Goal: Task Accomplishment & Management: Use online tool/utility

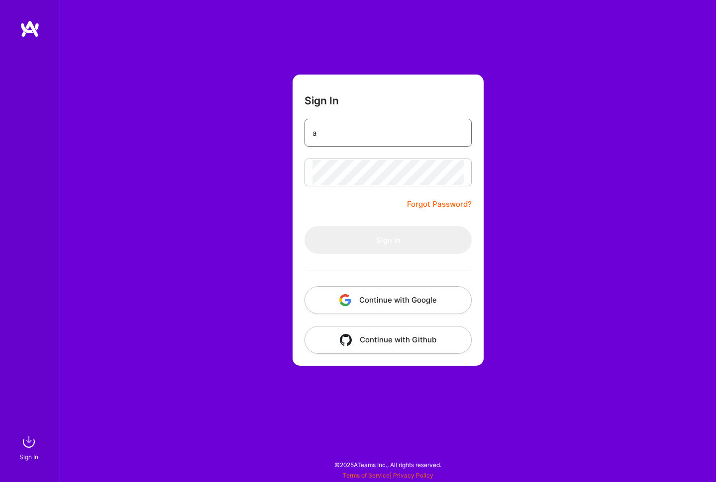
paste input "[EMAIL_ADDRESS][PERSON_NAME][DOMAIN_NAME]"
type input "[PERSON_NAME][EMAIL_ADDRESS][PERSON_NAME][DOMAIN_NAME]"
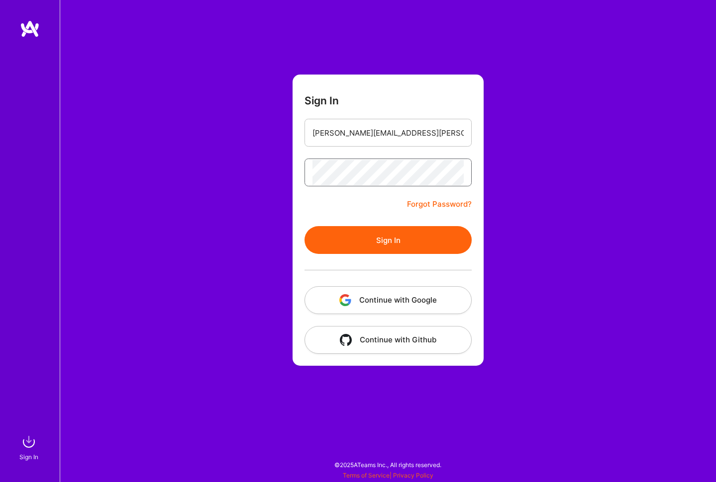
click at [388, 240] on button "Sign In" at bounding box center [387, 240] width 167 height 28
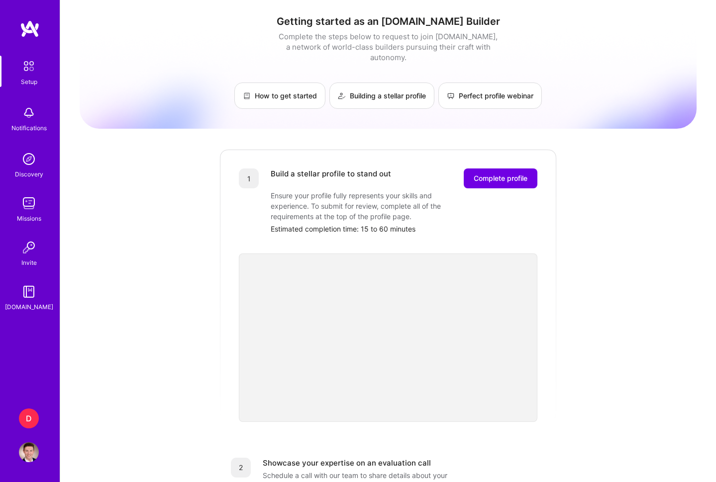
click at [25, 420] on div "D" at bounding box center [29, 419] width 20 height 20
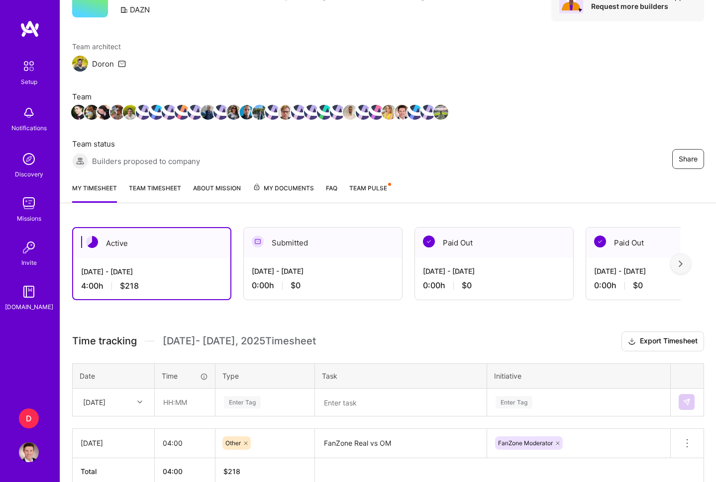
scroll to position [59, 0]
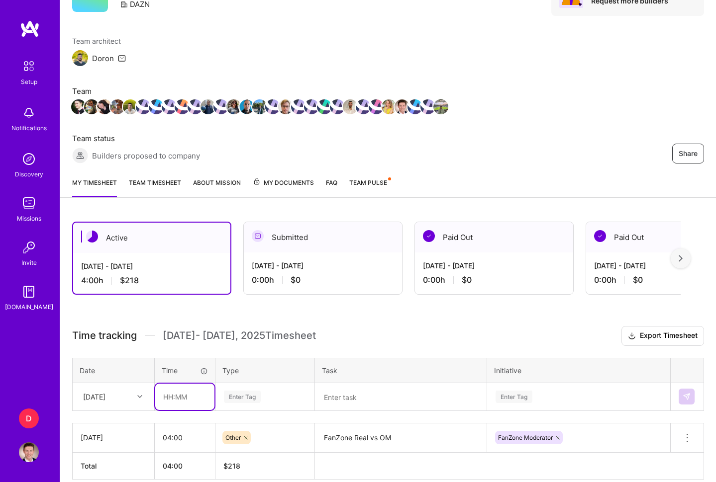
click at [180, 396] on input "text" at bounding box center [184, 397] width 59 height 26
type input "05:00"
click at [255, 392] on div "Enter Tag" at bounding box center [265, 397] width 98 height 26
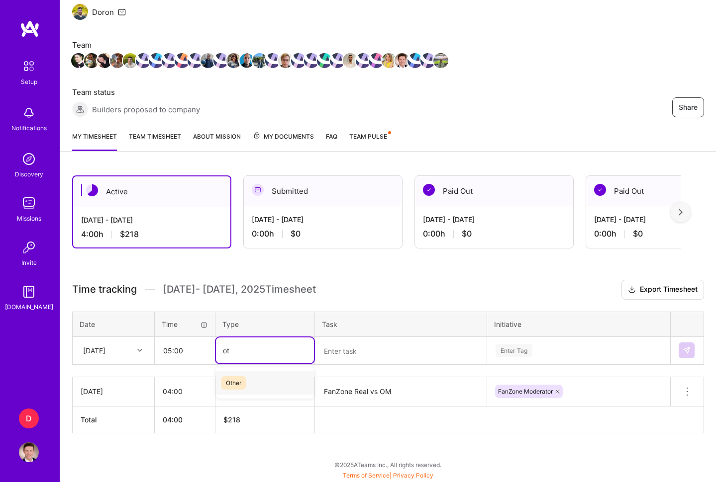
type input "oth"
click at [230, 382] on span "Other" at bounding box center [233, 382] width 25 height 13
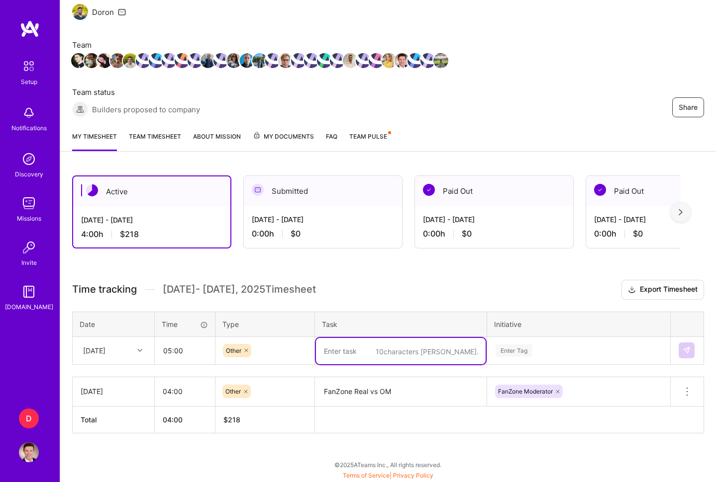
click at [352, 350] on textarea at bounding box center [401, 351] width 170 height 26
type textarea "FanZone Conference UCL"
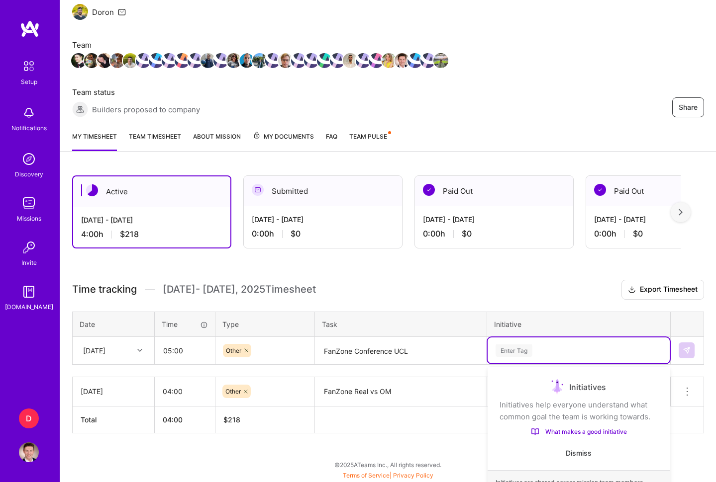
click at [501, 351] on div "Time tracking [DATE] - [DATE] Timesheet Export Timesheet Date Time Type Task In…" at bounding box center [388, 357] width 632 height 154
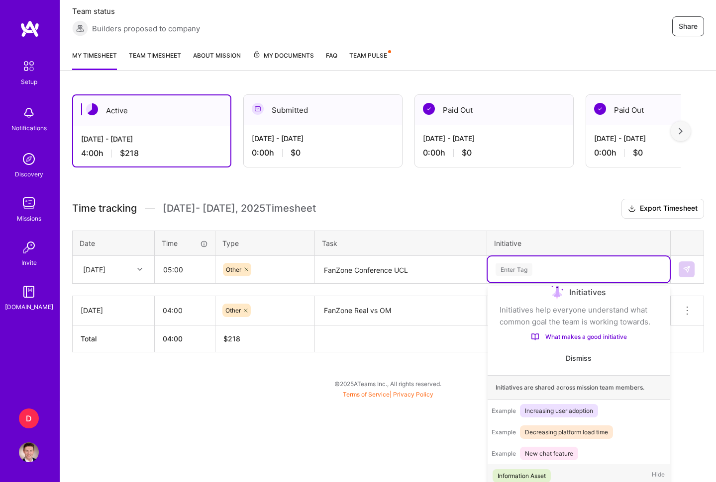
scroll to position [194, 0]
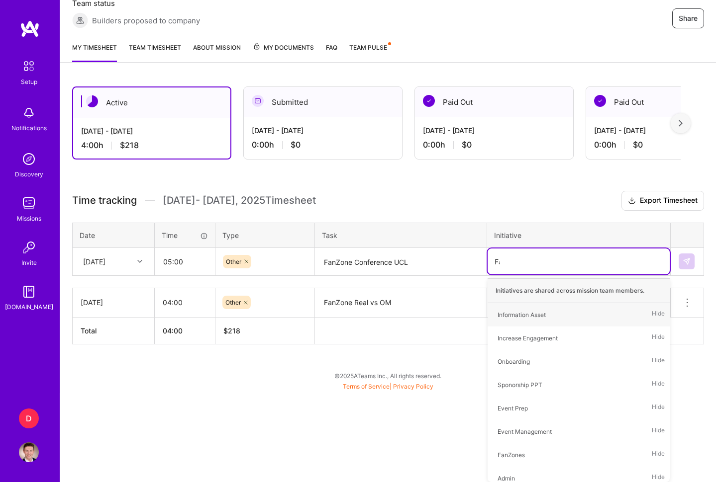
type input "Fan"
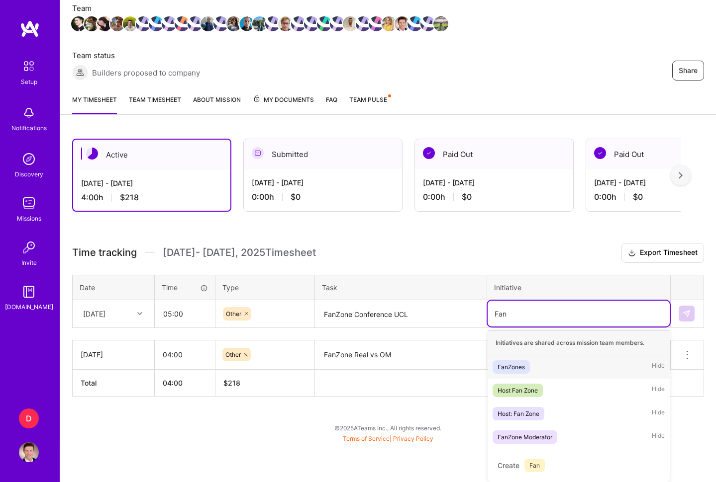
scroll to position [142, 0]
click at [528, 441] on div "FanZone Moderator" at bounding box center [524, 437] width 55 height 10
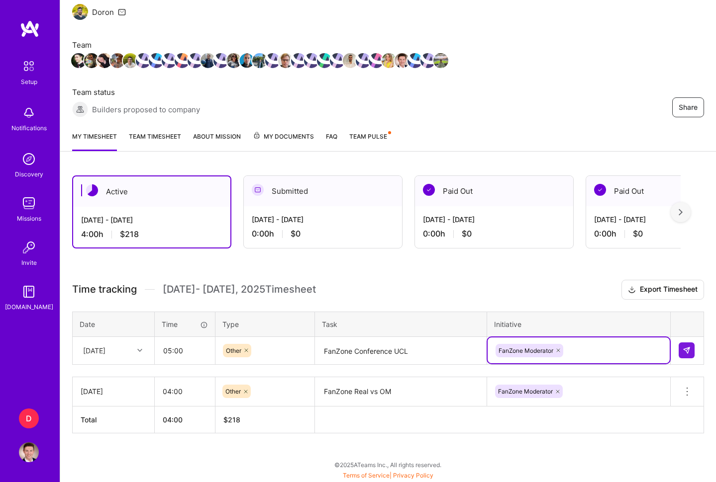
scroll to position [105, 0]
click at [689, 346] on button at bounding box center [686, 351] width 16 height 16
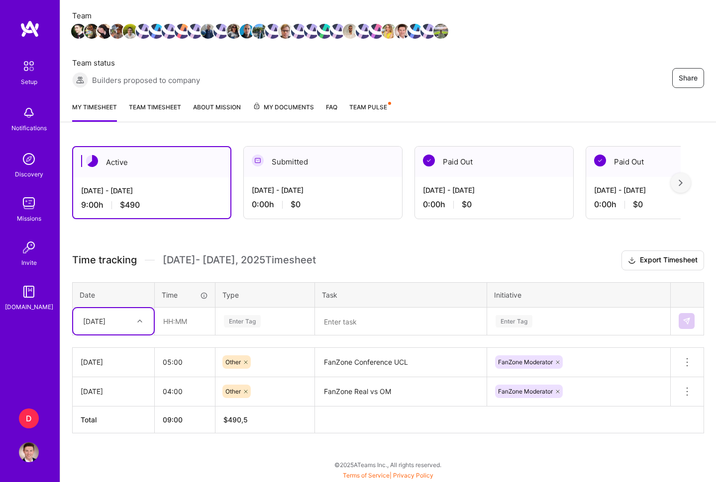
scroll to position [134, 0]
